Goal: Information Seeking & Learning: Learn about a topic

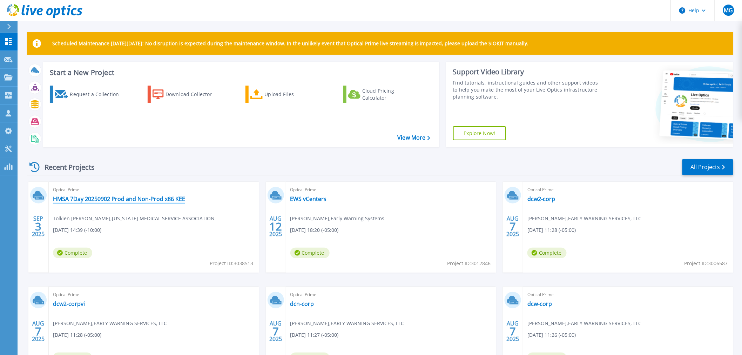
click at [148, 195] on link "HMSA 7Day 20250902 Prod and Non-Prod x86 KEE" at bounding box center [119, 198] width 132 height 7
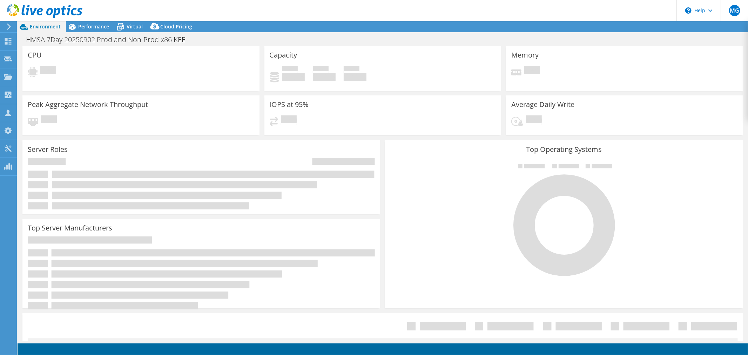
select select "USWest"
select select "USD"
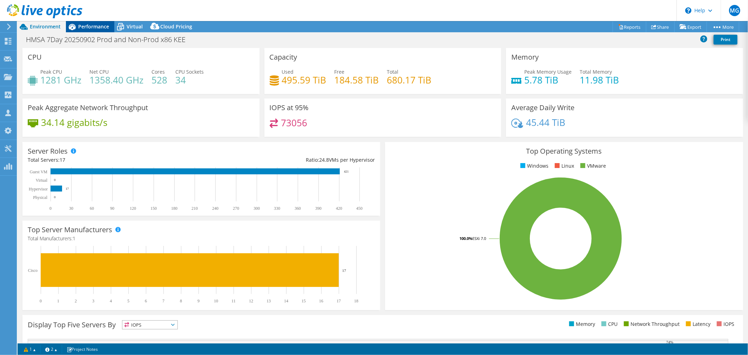
click at [98, 27] on span "Performance" at bounding box center [93, 26] width 31 height 7
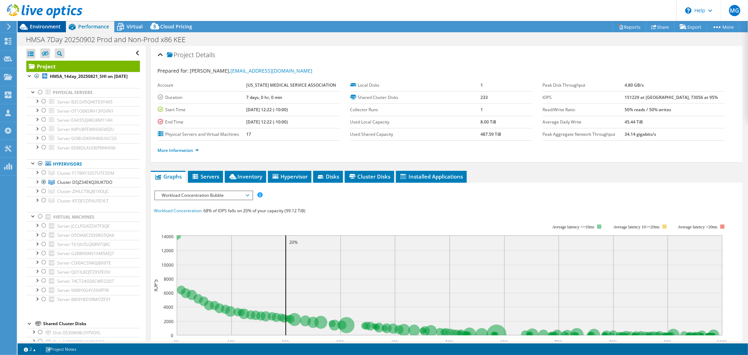
click at [45, 27] on span "Environment" at bounding box center [45, 26] width 31 height 7
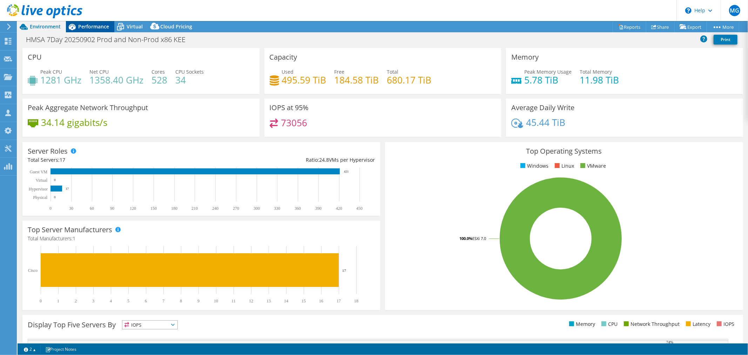
drag, startPoint x: 99, startPoint y: 26, endPoint x: 112, endPoint y: 33, distance: 15.1
click at [99, 26] on span "Performance" at bounding box center [93, 26] width 31 height 7
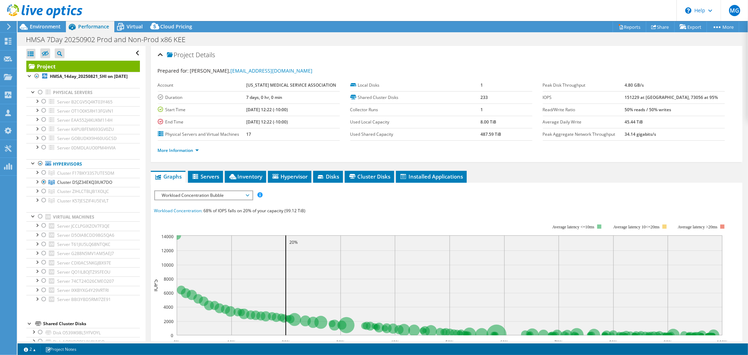
click at [241, 193] on span "Workload Concentration Bubble" at bounding box center [204, 195] width 90 height 8
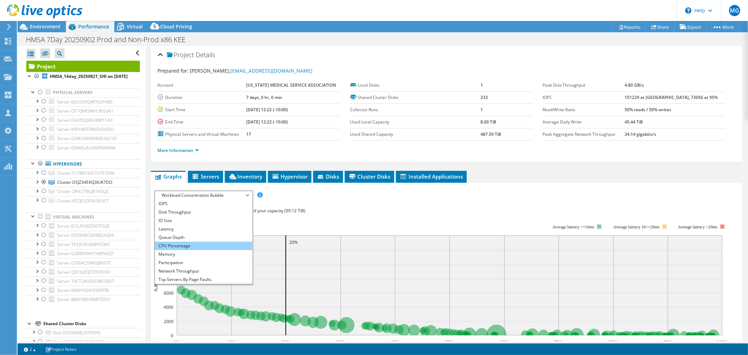
click at [198, 243] on li "CPU Percentage" at bounding box center [203, 246] width 97 height 8
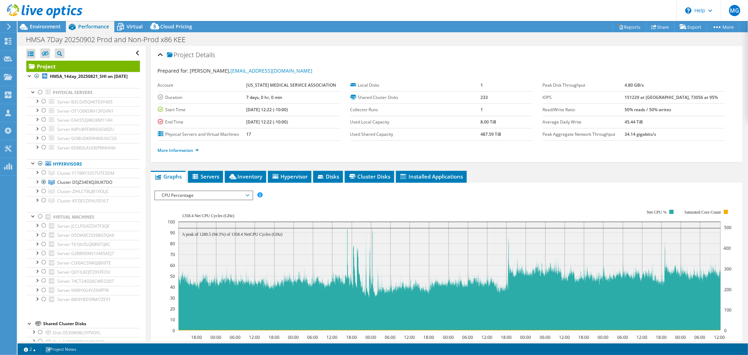
drag, startPoint x: 49, startPoint y: 28, endPoint x: 54, endPoint y: 33, distance: 7.0
click at [49, 28] on span "Environment" at bounding box center [45, 26] width 31 height 7
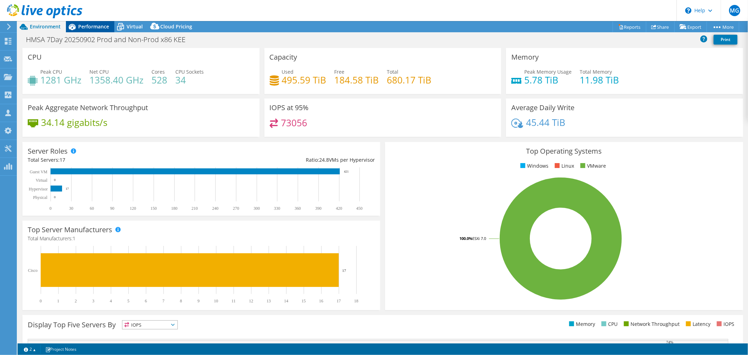
click at [89, 26] on span "Performance" at bounding box center [93, 26] width 31 height 7
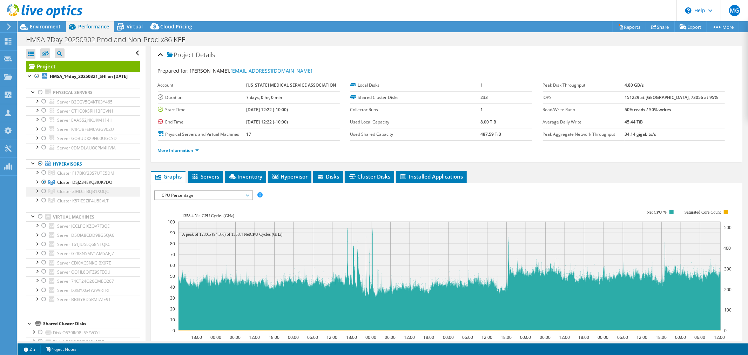
click at [44, 195] on div at bounding box center [43, 191] width 7 height 8
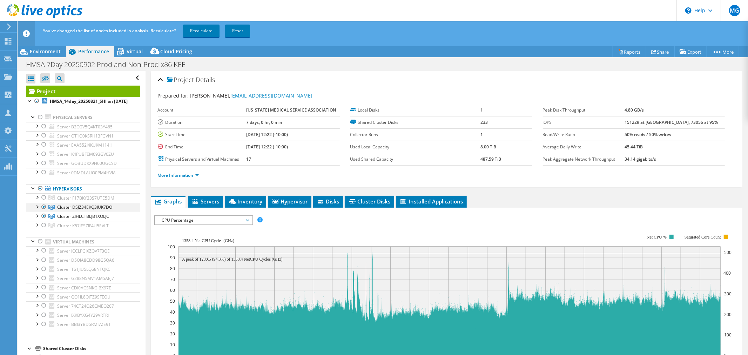
click at [44, 211] on div at bounding box center [43, 207] width 7 height 8
click at [200, 32] on link "Recalculate" at bounding box center [201, 31] width 36 height 13
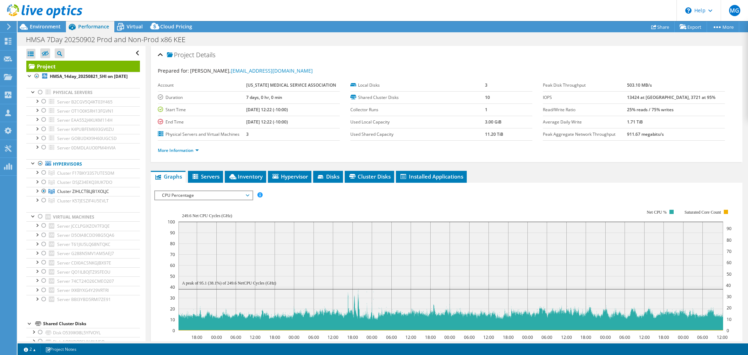
select select "USWest"
select select "USD"
drag, startPoint x: 41, startPoint y: 26, endPoint x: 44, endPoint y: 29, distance: 5.0
click at [41, 26] on span "Environment" at bounding box center [45, 26] width 31 height 7
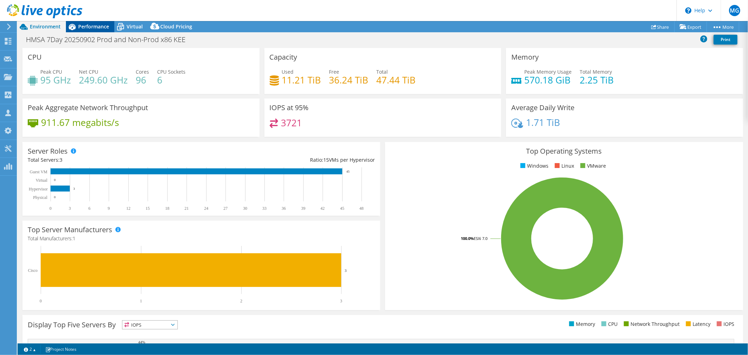
click at [87, 26] on span "Performance" at bounding box center [93, 26] width 31 height 7
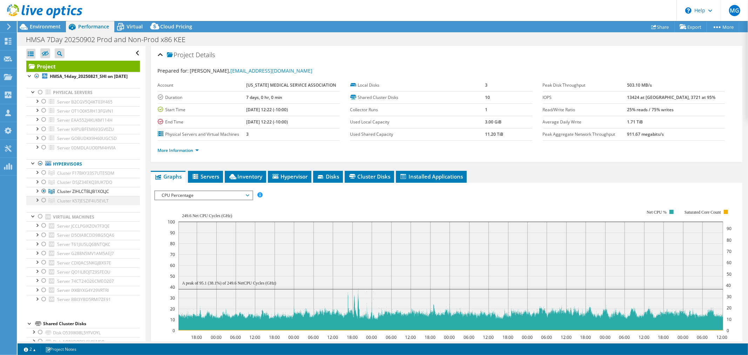
click at [44, 205] on div at bounding box center [43, 200] width 7 height 8
click at [44, 195] on div at bounding box center [43, 191] width 7 height 8
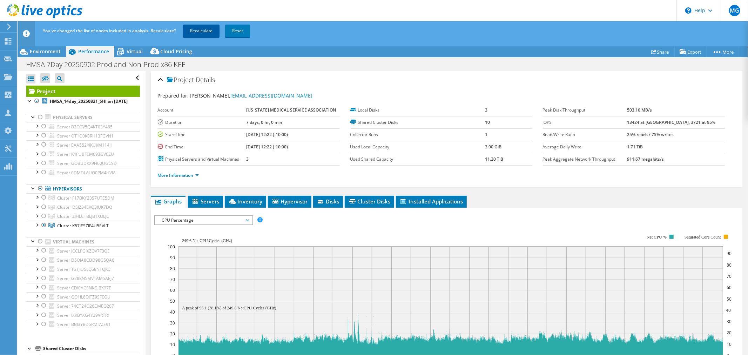
click at [199, 30] on link "Recalculate" at bounding box center [201, 31] width 36 height 13
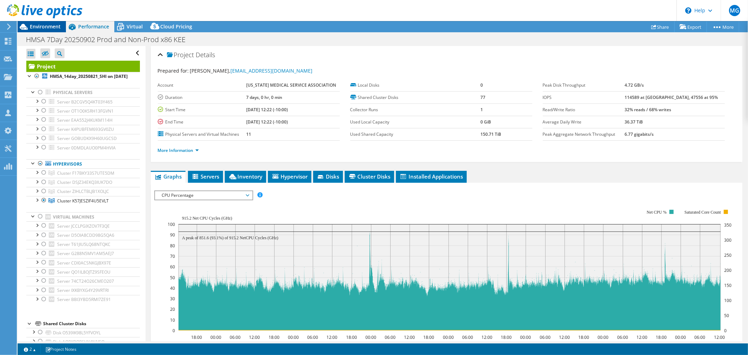
click at [49, 27] on span "Environment" at bounding box center [45, 26] width 31 height 7
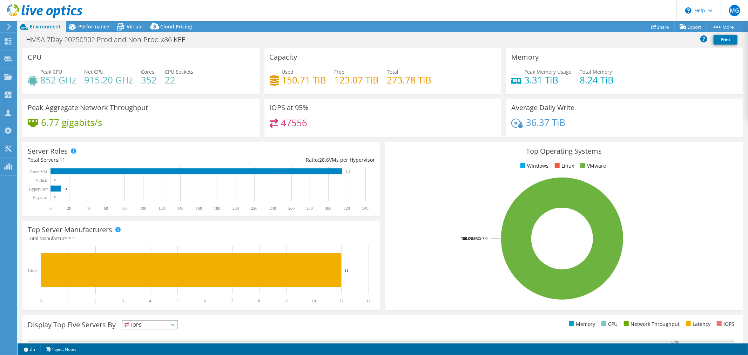
drag, startPoint x: 99, startPoint y: 26, endPoint x: 123, endPoint y: 82, distance: 61.2
click at [99, 26] on span "Performance" at bounding box center [93, 26] width 31 height 7
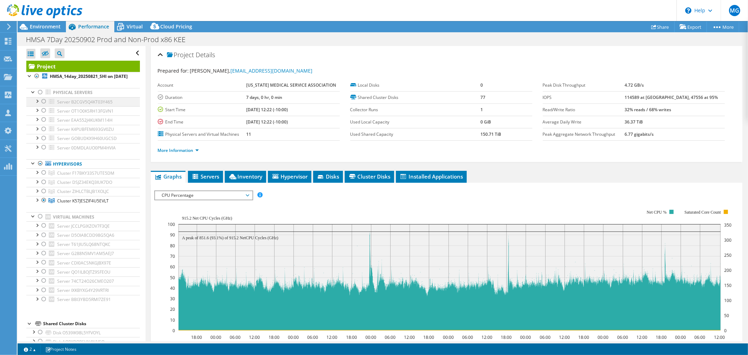
drag, startPoint x: 43, startPoint y: 206, endPoint x: 42, endPoint y: 109, distance: 96.5
click at [43, 205] on div at bounding box center [43, 200] width 7 height 8
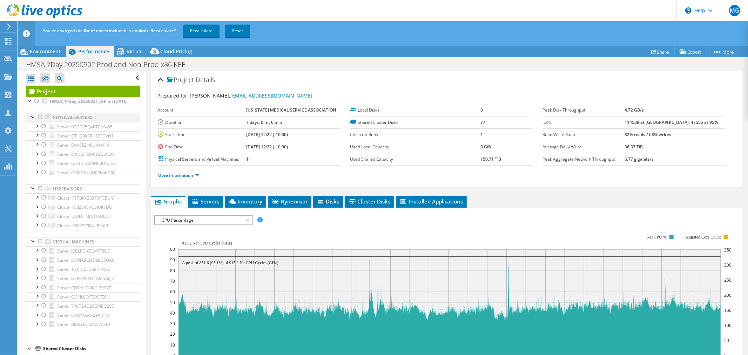
drag, startPoint x: 42, startPoint y: 133, endPoint x: 42, endPoint y: 127, distance: 6.3
click at [42, 131] on div at bounding box center [43, 126] width 7 height 8
click at [44, 131] on div at bounding box center [43, 126] width 7 height 8
click at [40, 121] on div at bounding box center [40, 117] width 7 height 8
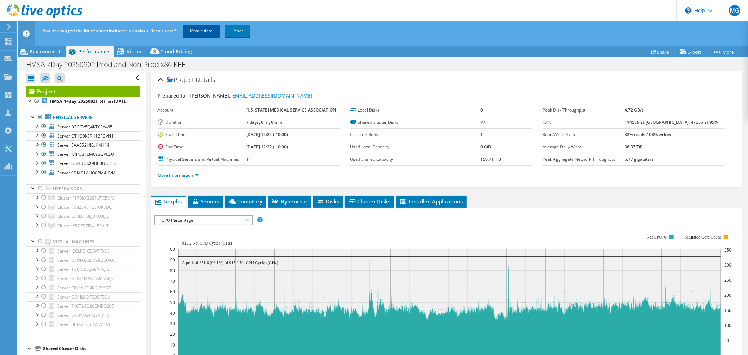
click at [214, 26] on link "Recalculate" at bounding box center [201, 31] width 36 height 13
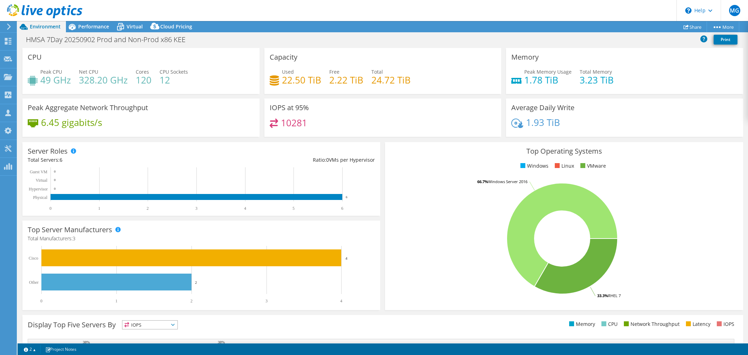
select select "USWest"
select select "USD"
